Goal: Check status: Check status

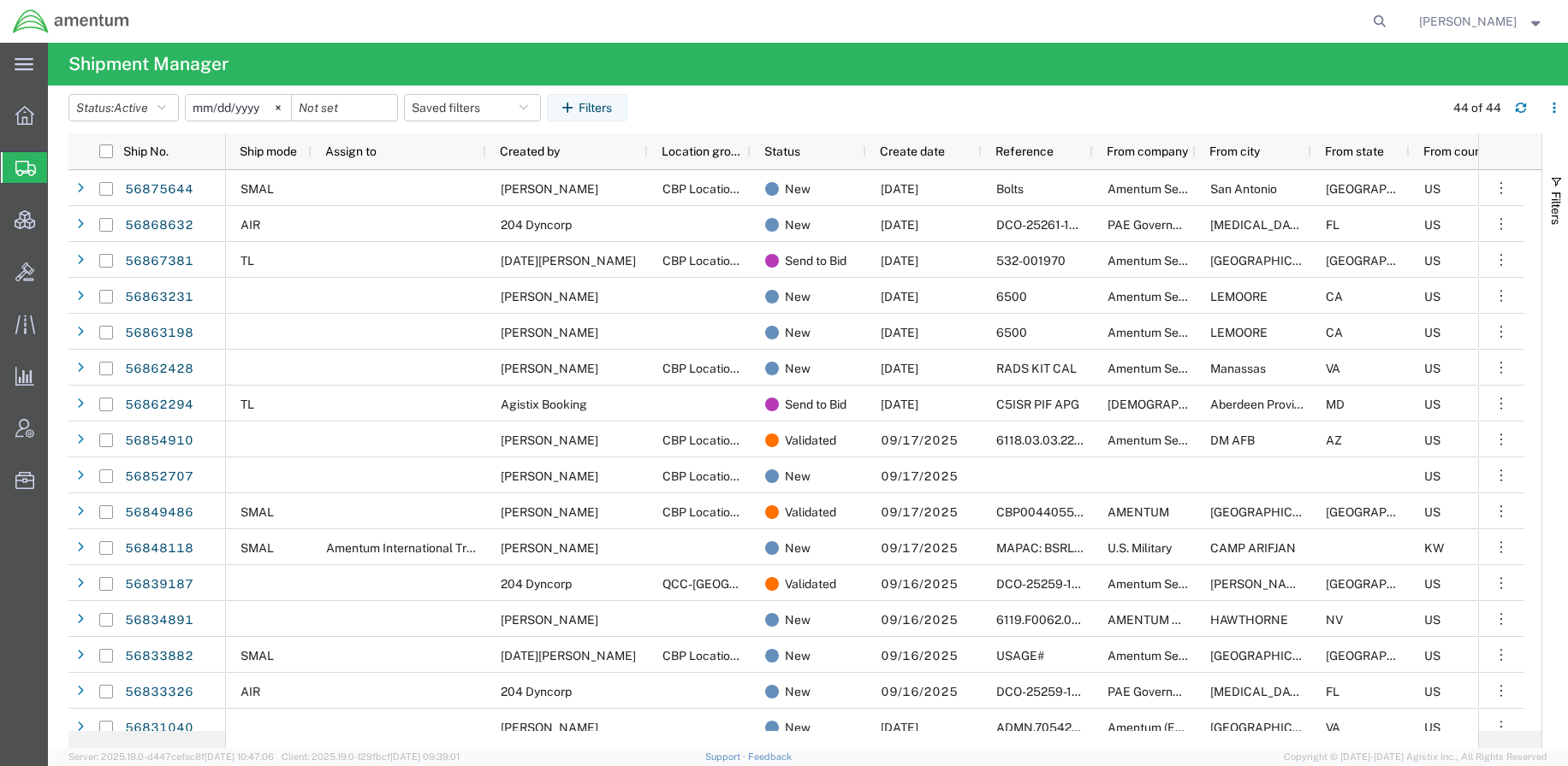
click at [1330, 66] on agx-page-header "Shipment Manager" at bounding box center [807, 64] width 1520 height 43
click at [1377, 28] on icon at bounding box center [1379, 21] width 24 height 24
paste input "884323958644"
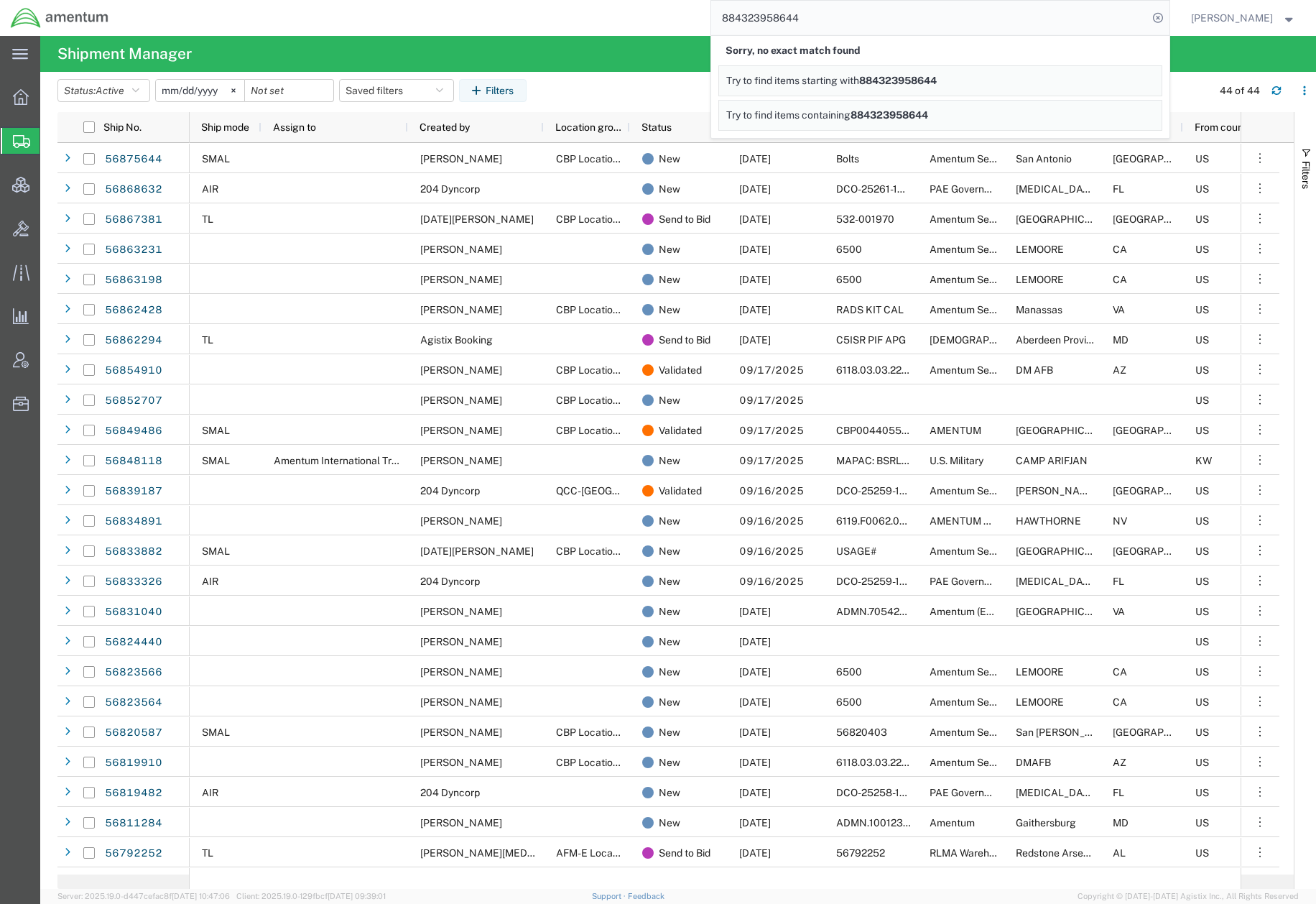
drag, startPoint x: 860, startPoint y: 21, endPoint x: 297, endPoint y: -17, distance: 564.3
click at [297, 0] on html "main_menu Created with Sketch. Collapse Menu Overview Shipments Shipment Manage…" at bounding box center [658, 452] width 1316 height 904
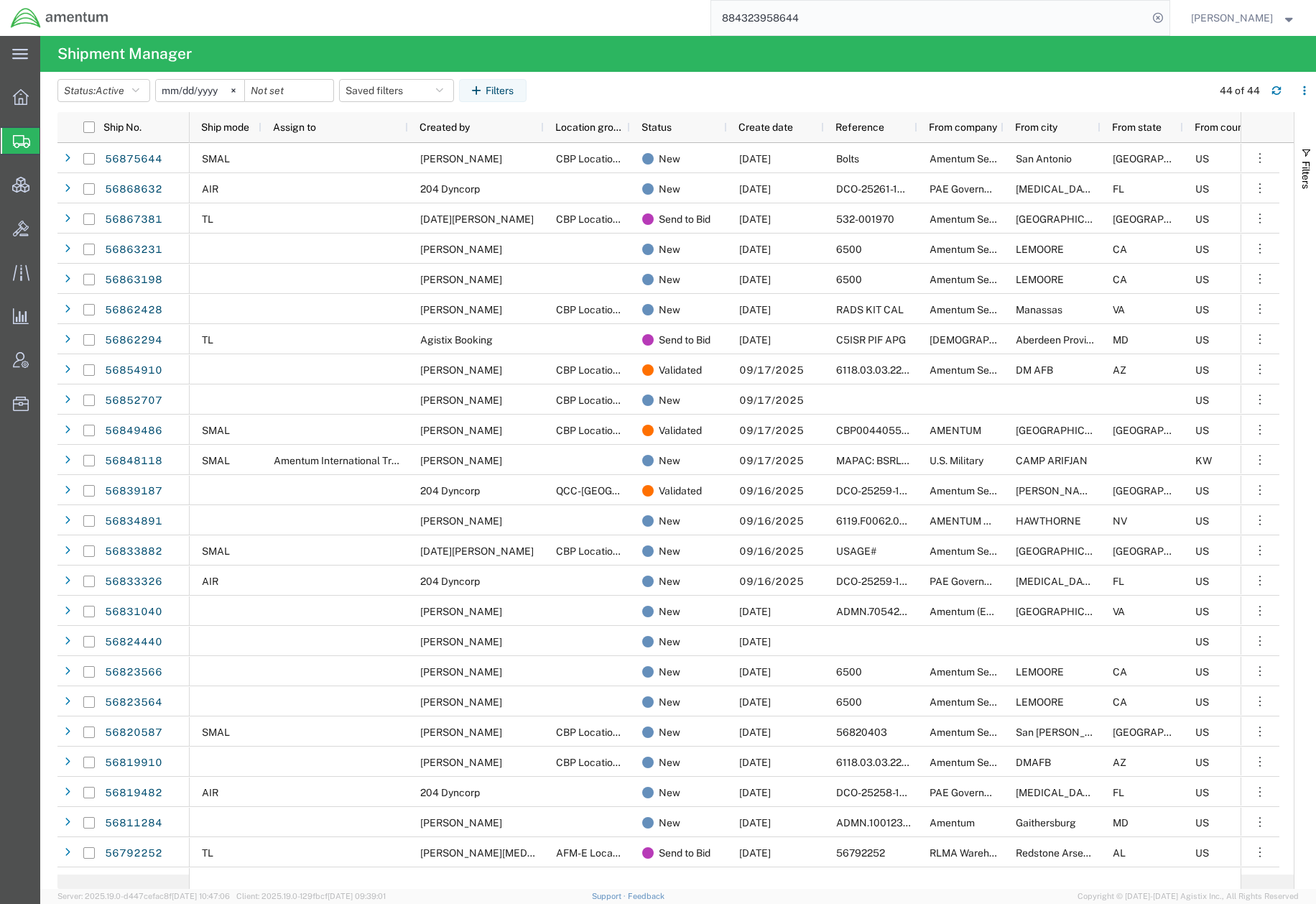
paste input "1681898"."
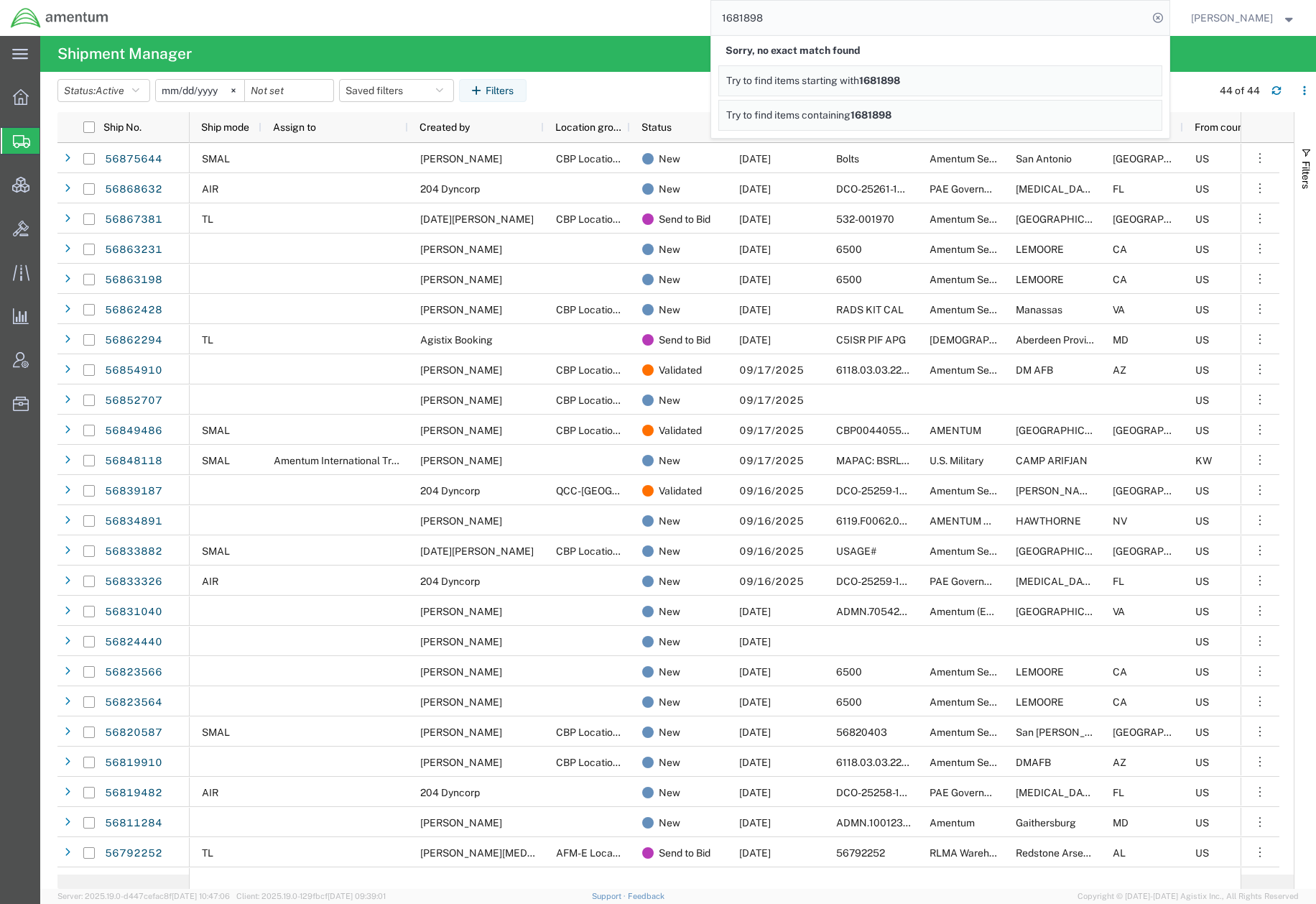
drag, startPoint x: 851, startPoint y: 4, endPoint x: 380, endPoint y: 0, distance: 471.0
click at [384, 0] on div "1681898 Sorry, no exact match found Try to find items starting with 1681898 Try…" at bounding box center [644, 18] width 1050 height 36
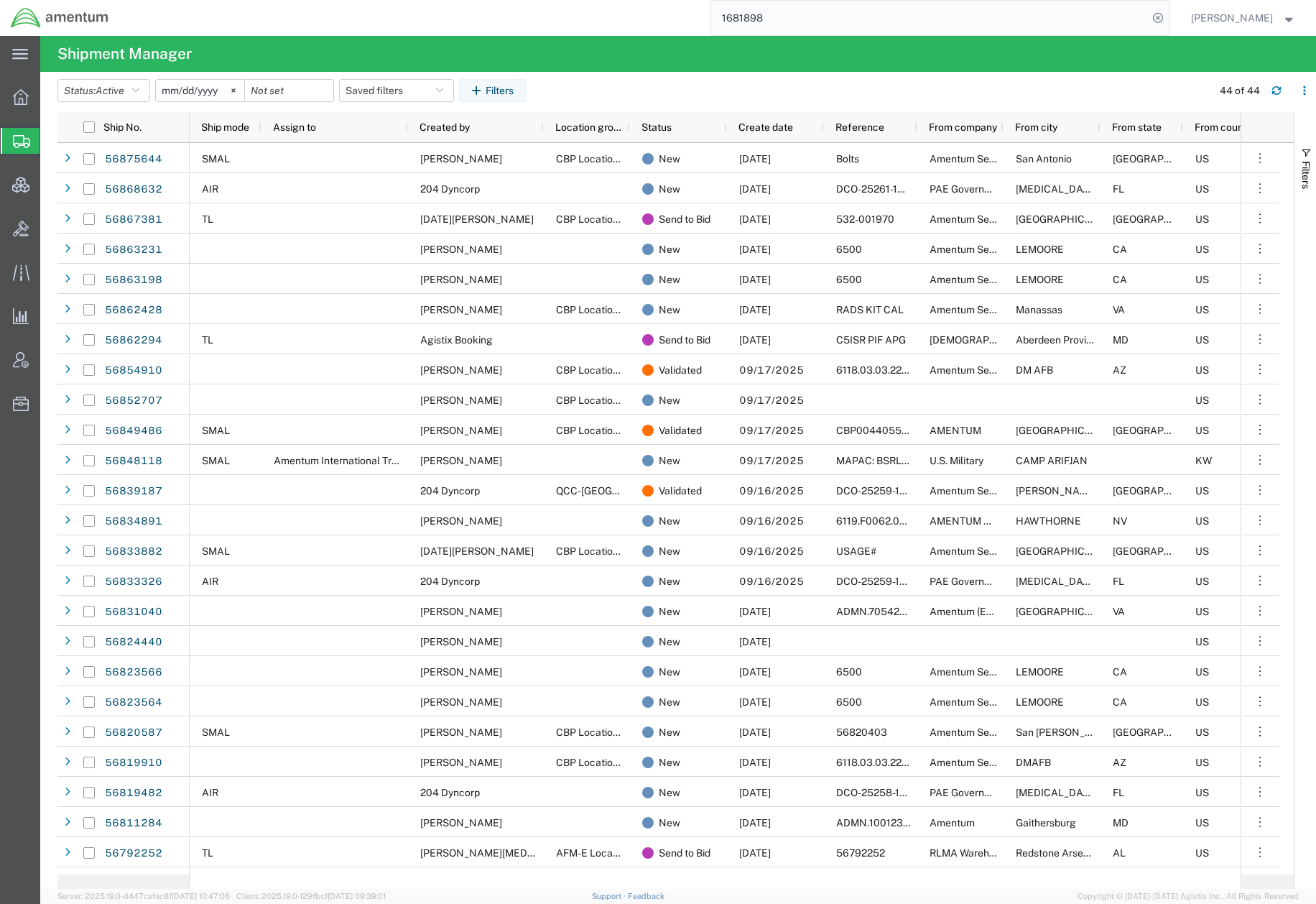
paste input "DCI-25262-200945"
type input "DCI-25262-200945"
